Goal: Task Accomplishment & Management: Use online tool/utility

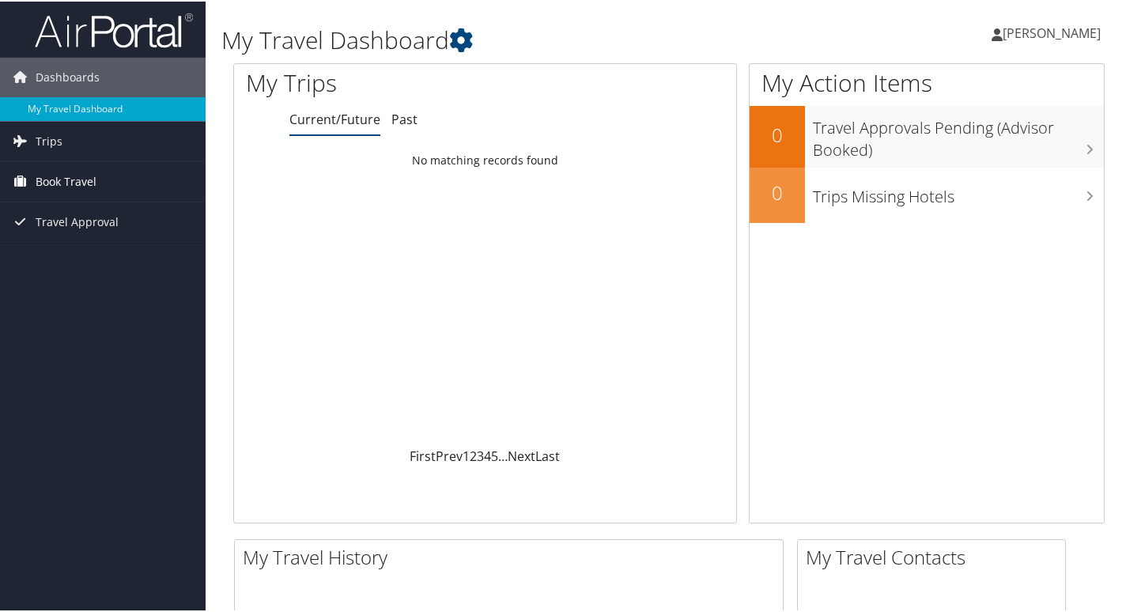
click at [74, 178] on span "Book Travel" at bounding box center [66, 181] width 61 height 40
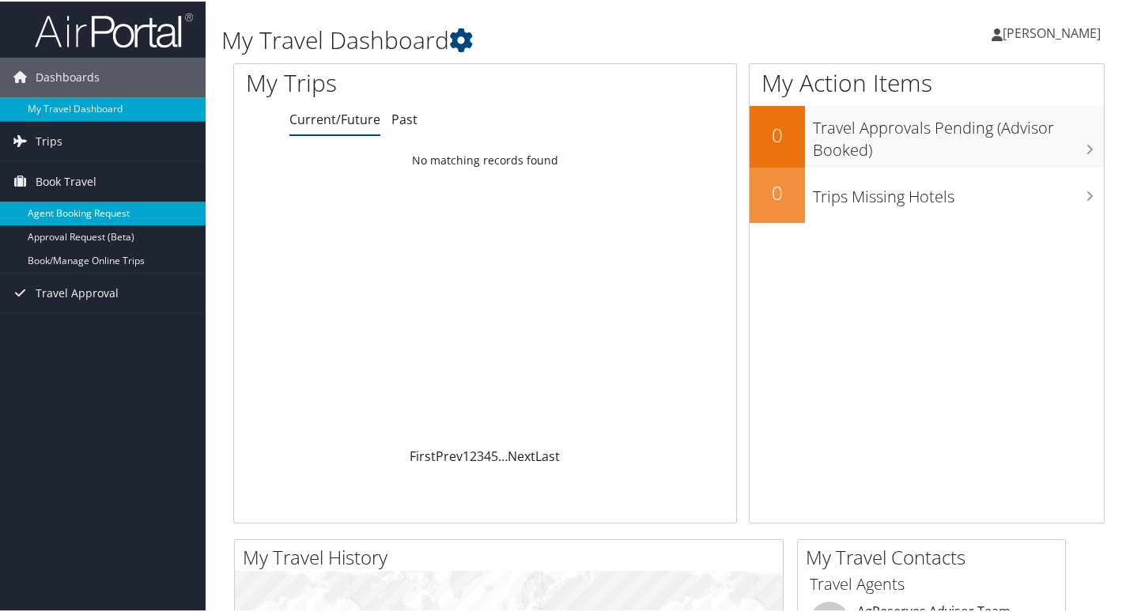
click at [83, 210] on link "Agent Booking Request" at bounding box center [103, 212] width 206 height 24
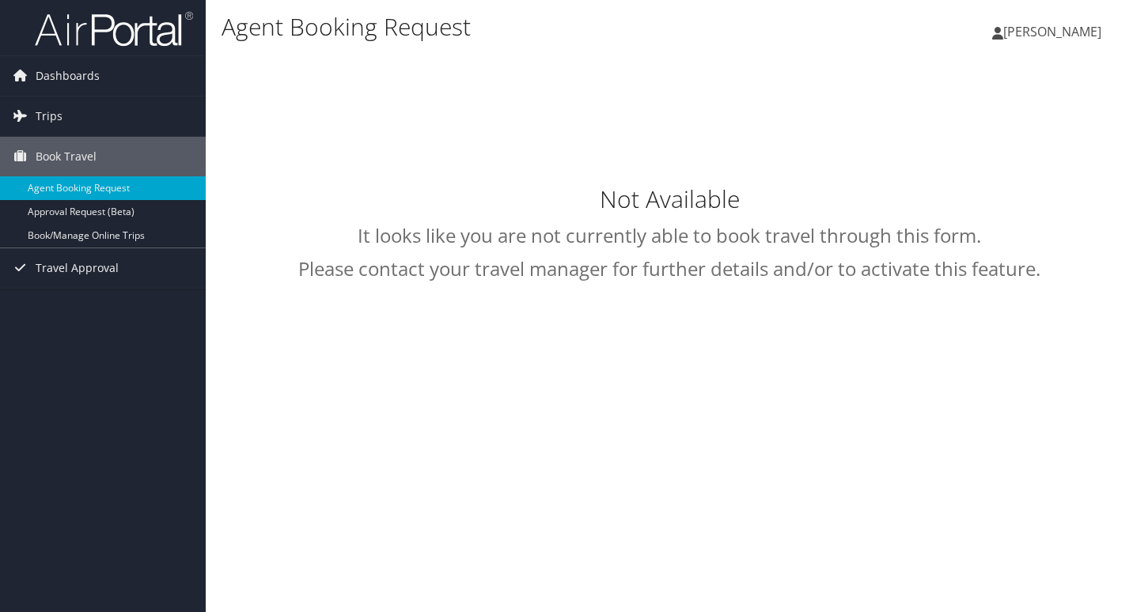
select select "[EMAIL_ADDRESS][DOMAIN_NAME]"
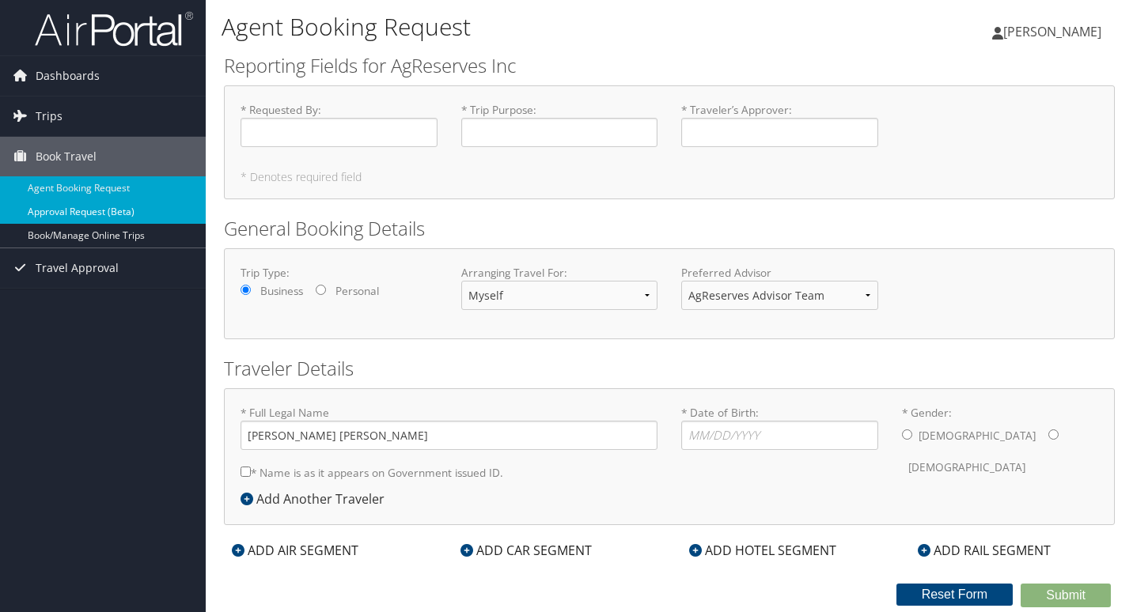
click at [76, 212] on link "Approval Request (Beta)" at bounding box center [103, 212] width 206 height 24
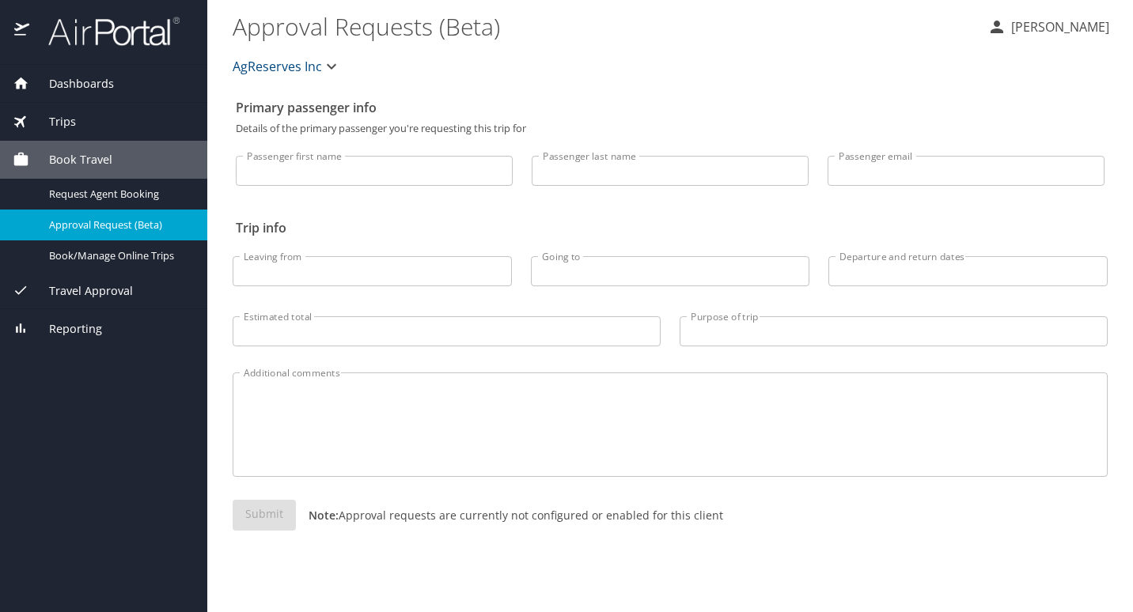
click at [56, 116] on span "Trips" at bounding box center [52, 121] width 47 height 17
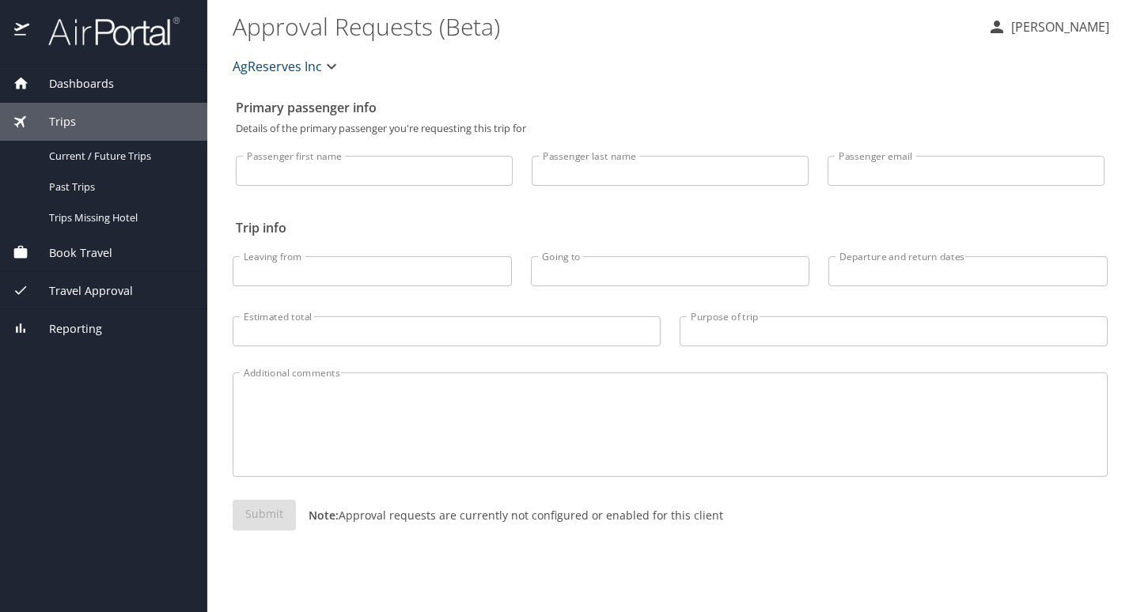
click at [81, 83] on span "Dashboards" at bounding box center [71, 83] width 85 height 17
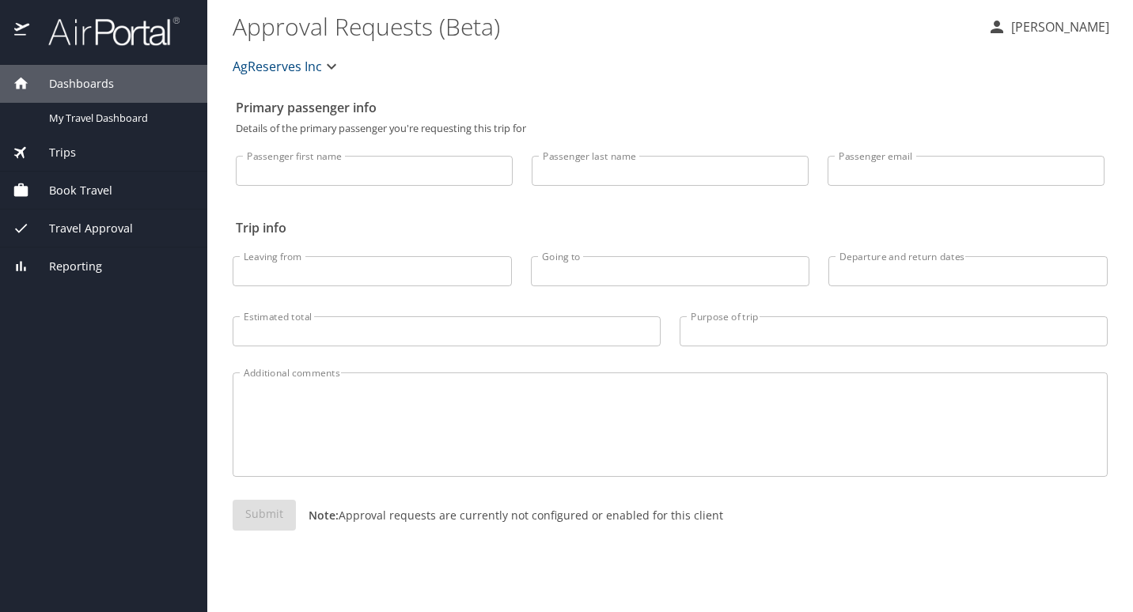
click at [81, 81] on span "Dashboards" at bounding box center [71, 83] width 85 height 17
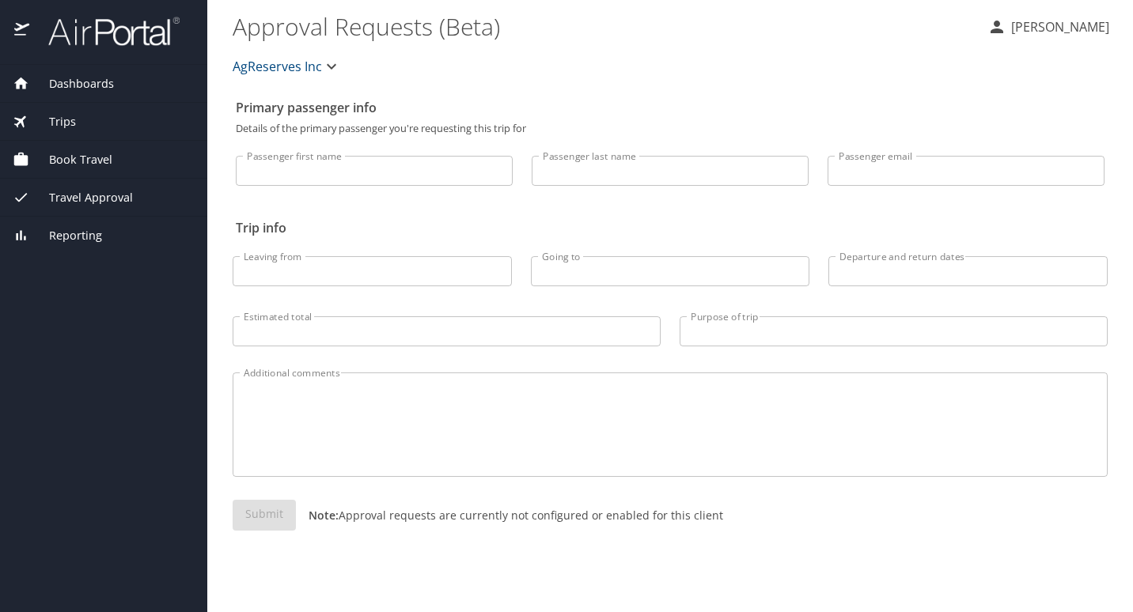
click at [81, 81] on span "Dashboards" at bounding box center [71, 83] width 85 height 17
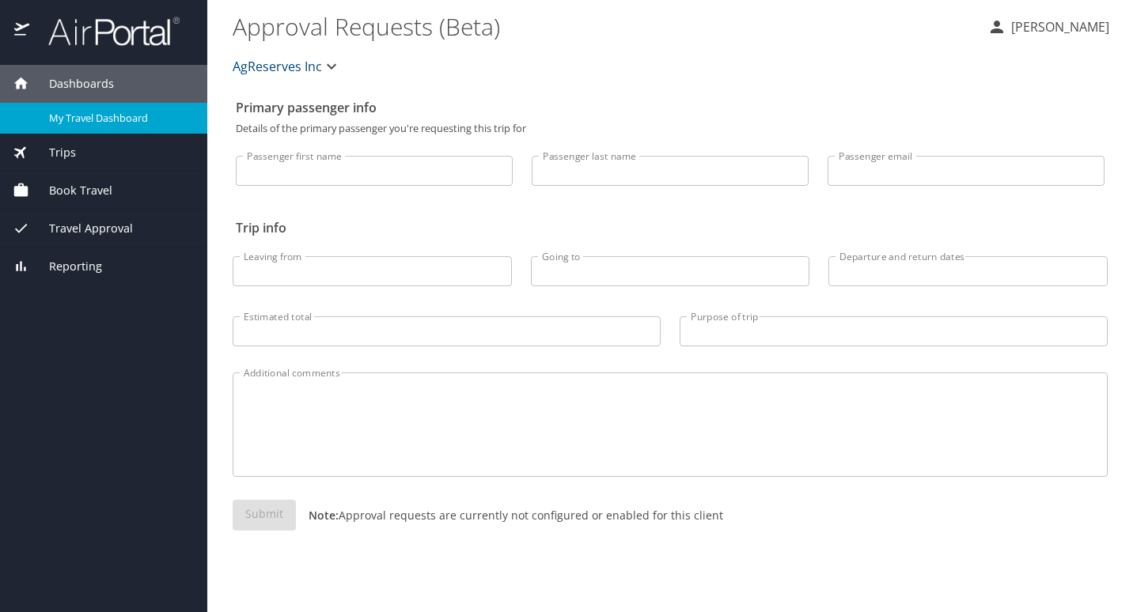
click at [85, 119] on span "My Travel Dashboard" at bounding box center [118, 118] width 139 height 15
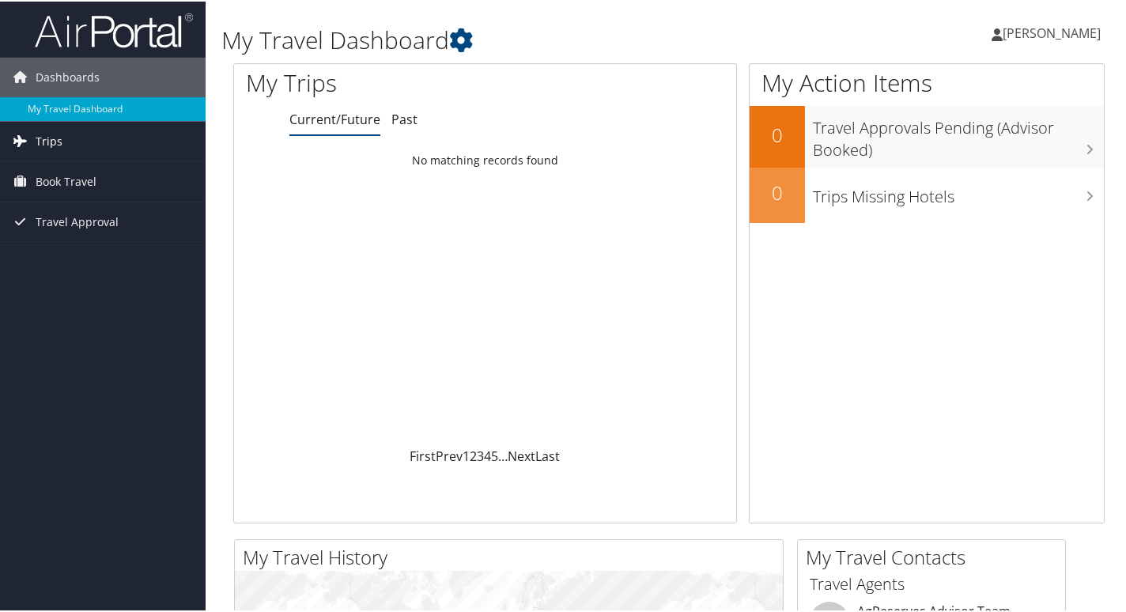
click at [40, 138] on span "Trips" at bounding box center [49, 140] width 27 height 40
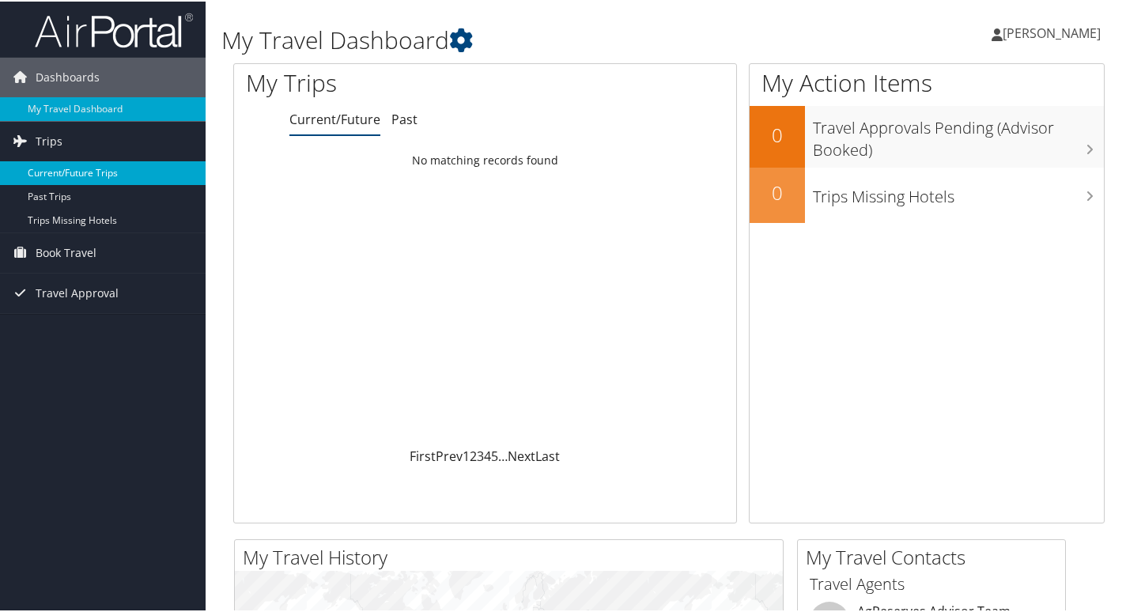
click at [56, 167] on link "Current/Future Trips" at bounding box center [103, 172] width 206 height 24
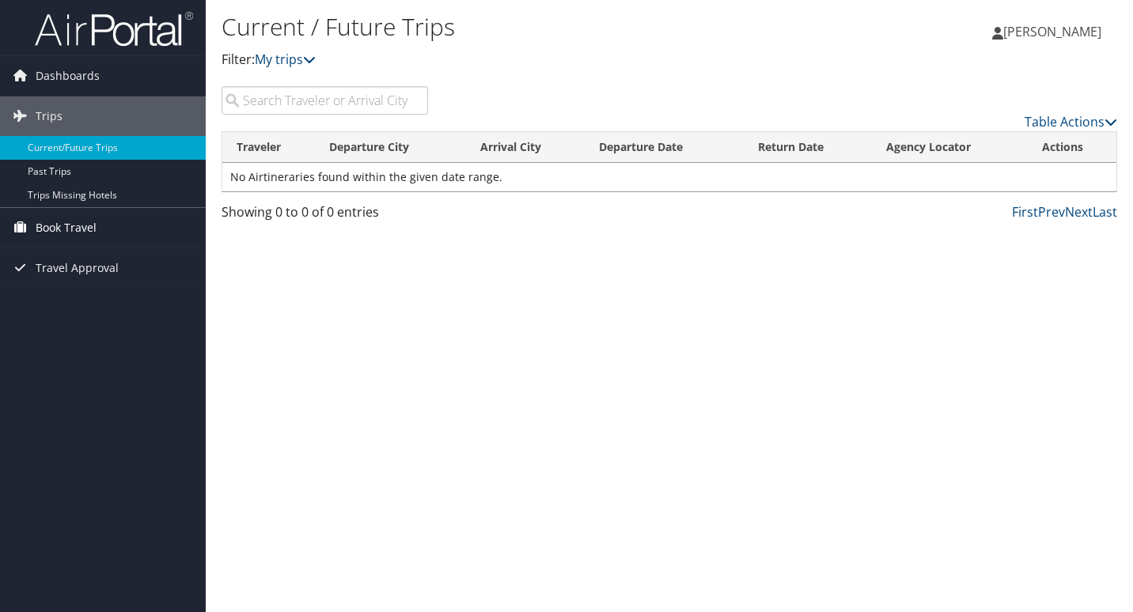
click at [66, 228] on span "Book Travel" at bounding box center [66, 228] width 61 height 40
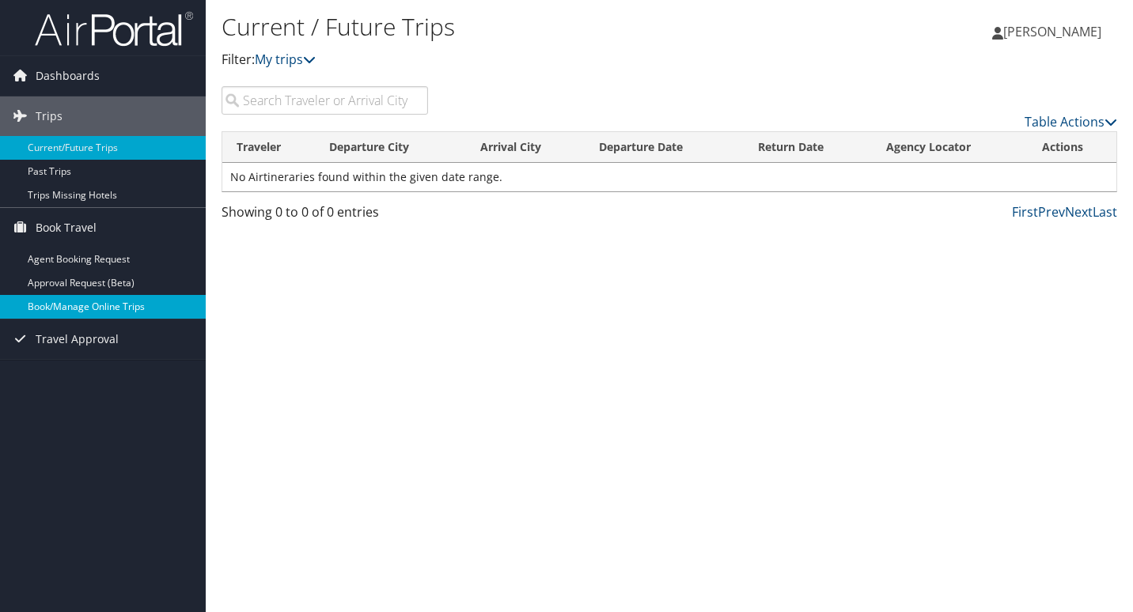
click at [83, 303] on link "Book/Manage Online Trips" at bounding box center [103, 307] width 206 height 24
